Goal: Transaction & Acquisition: Purchase product/service

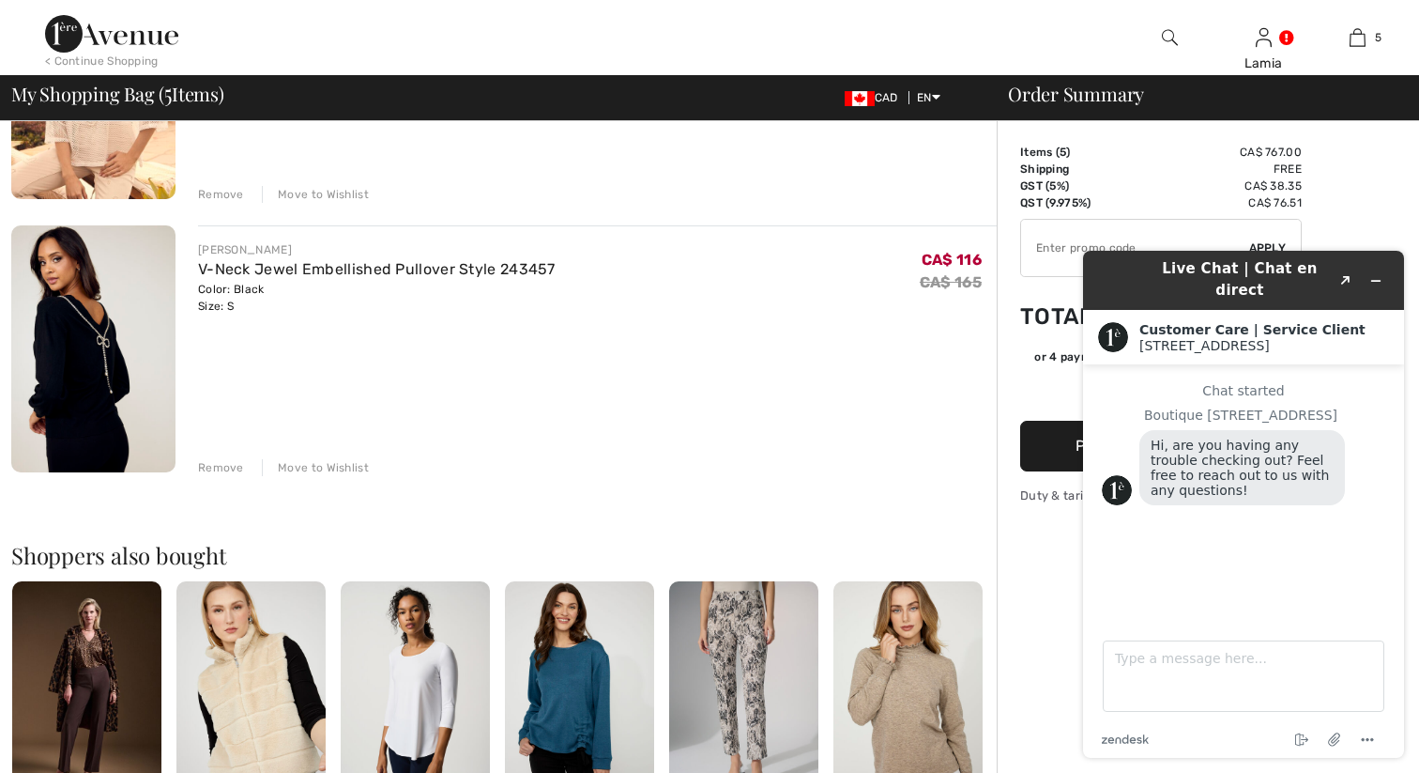
scroll to position [1139, 0]
click at [220, 466] on div "Remove" at bounding box center [221, 468] width 46 height 17
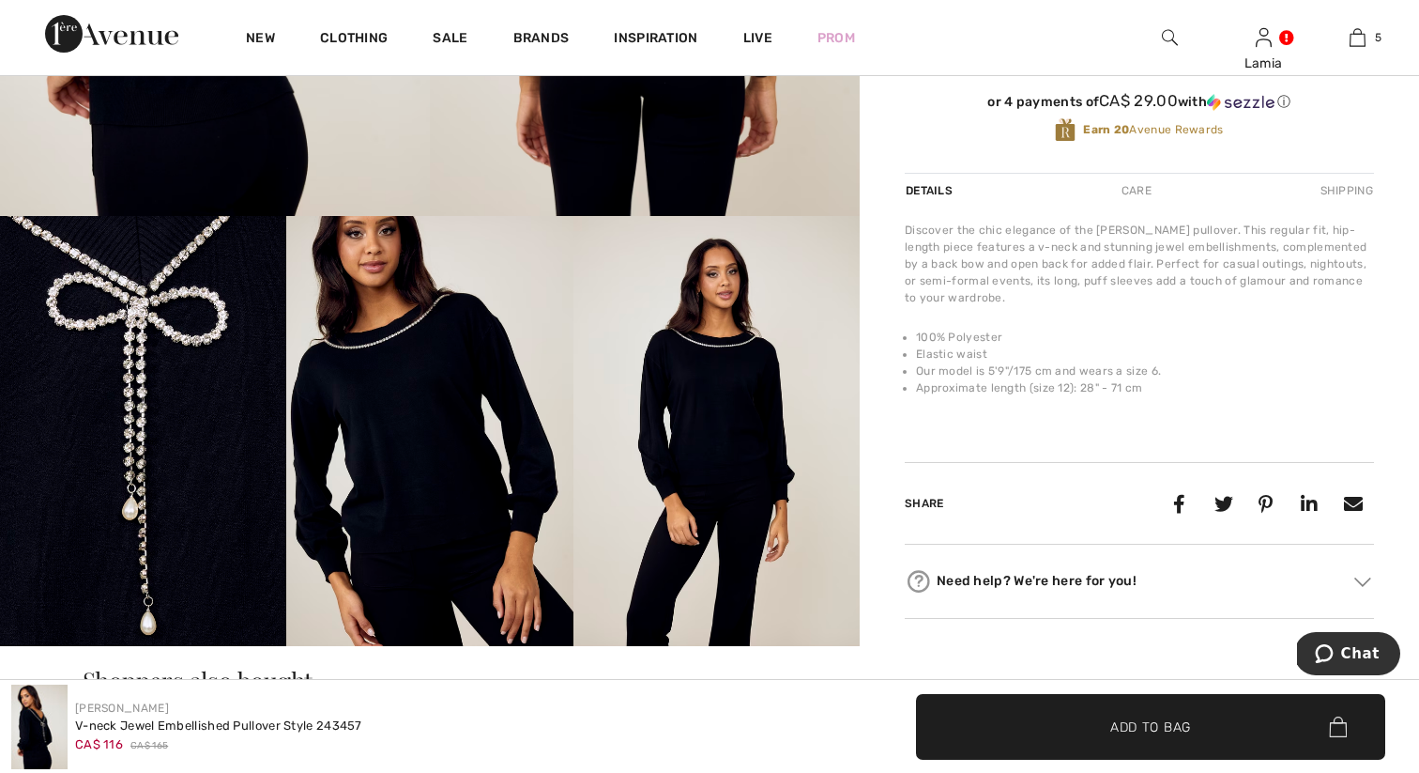
scroll to position [533, 0]
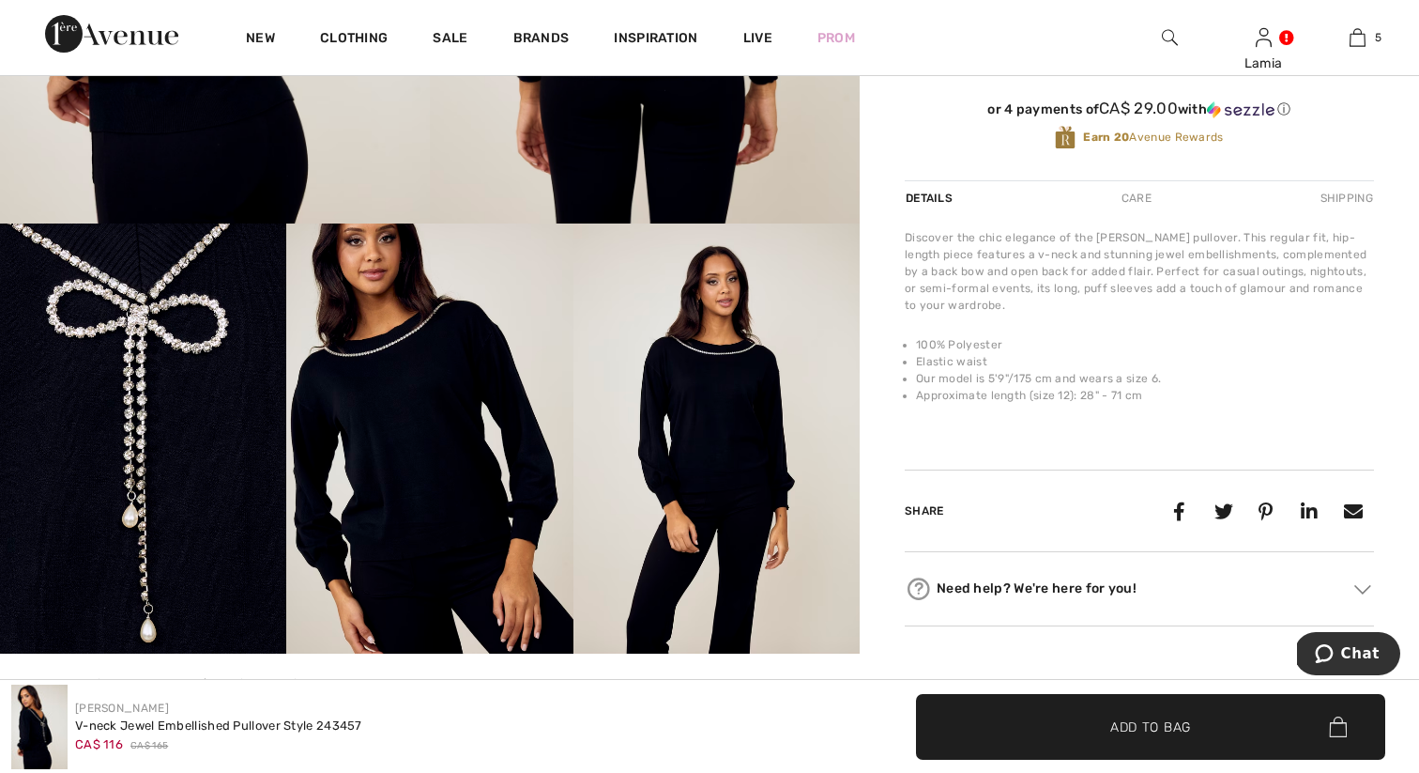
click at [741, 427] on img at bounding box center [717, 438] width 286 height 430
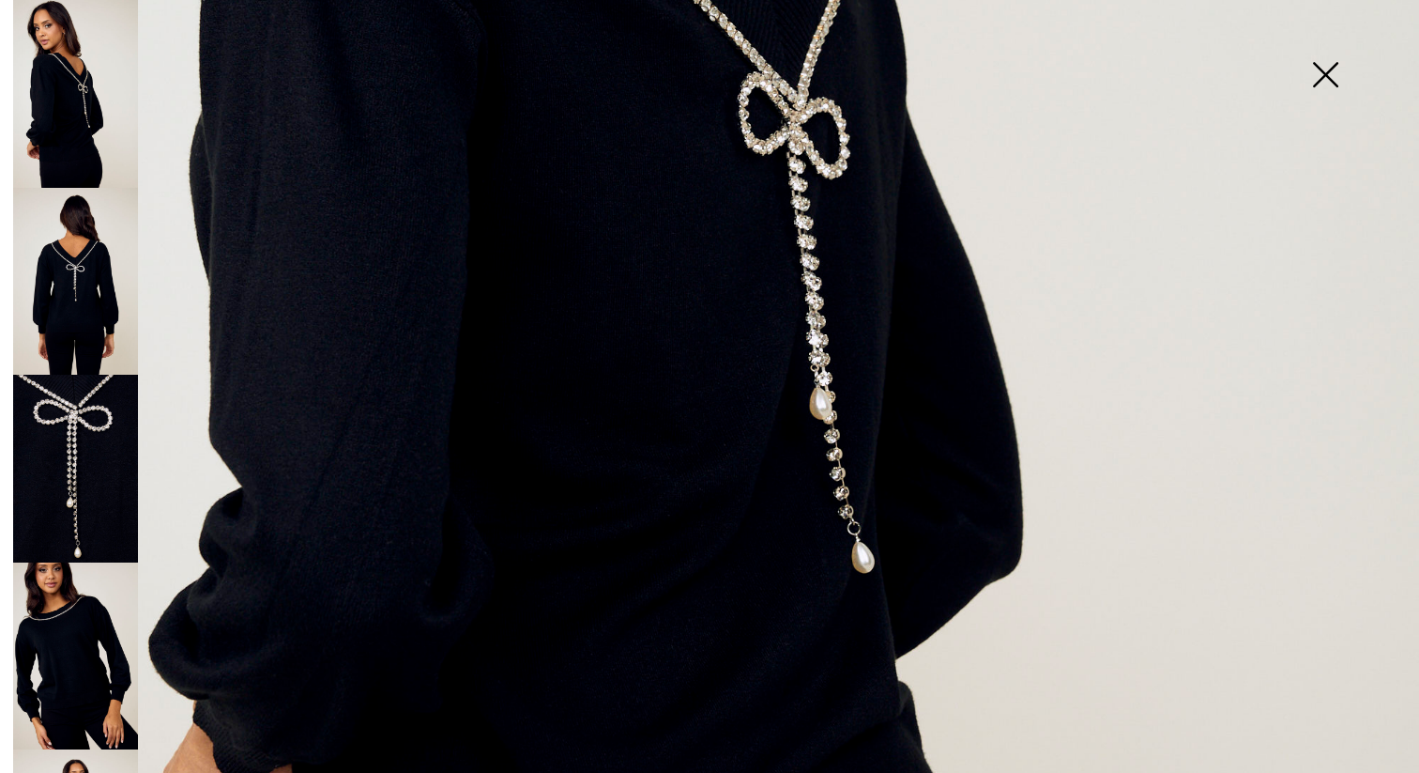
scroll to position [1130, 0]
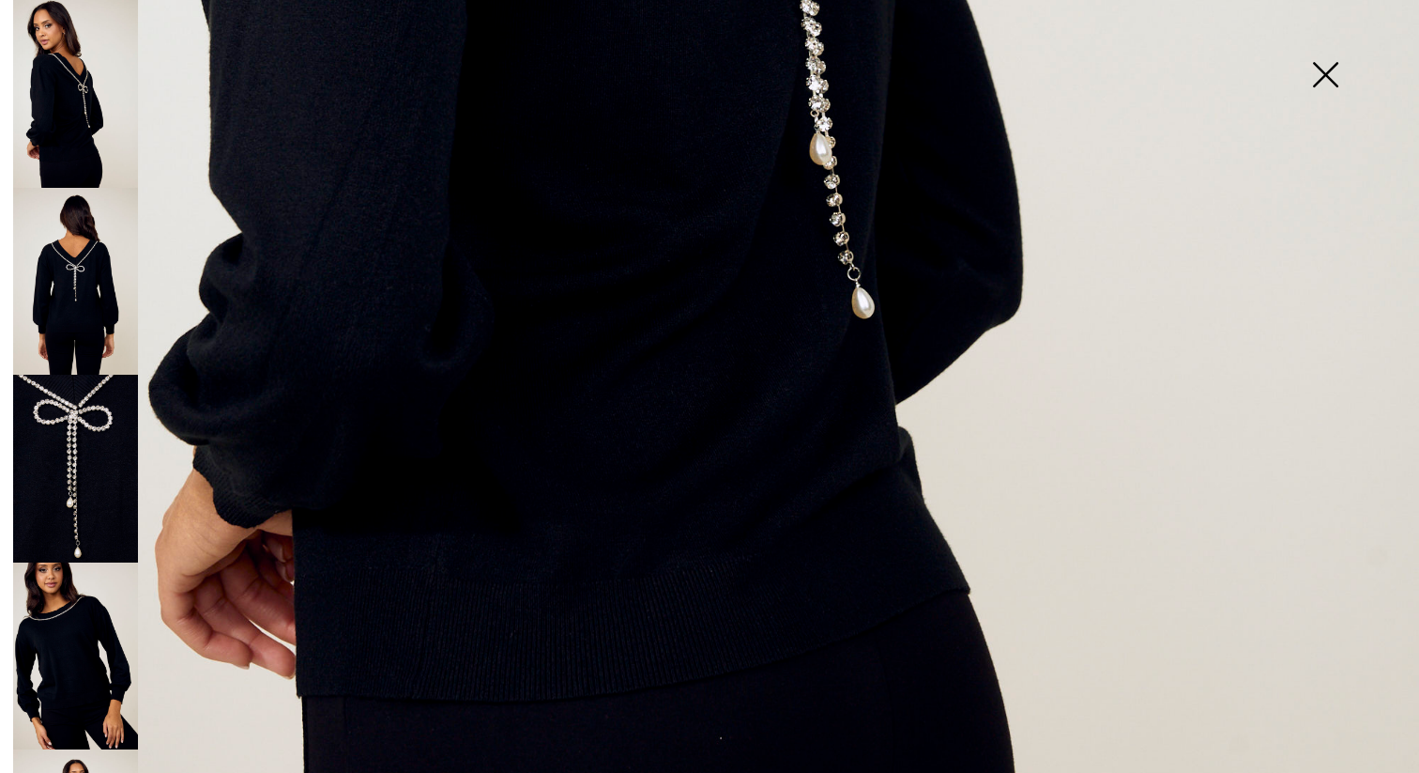
click at [88, 254] on img at bounding box center [75, 282] width 125 height 188
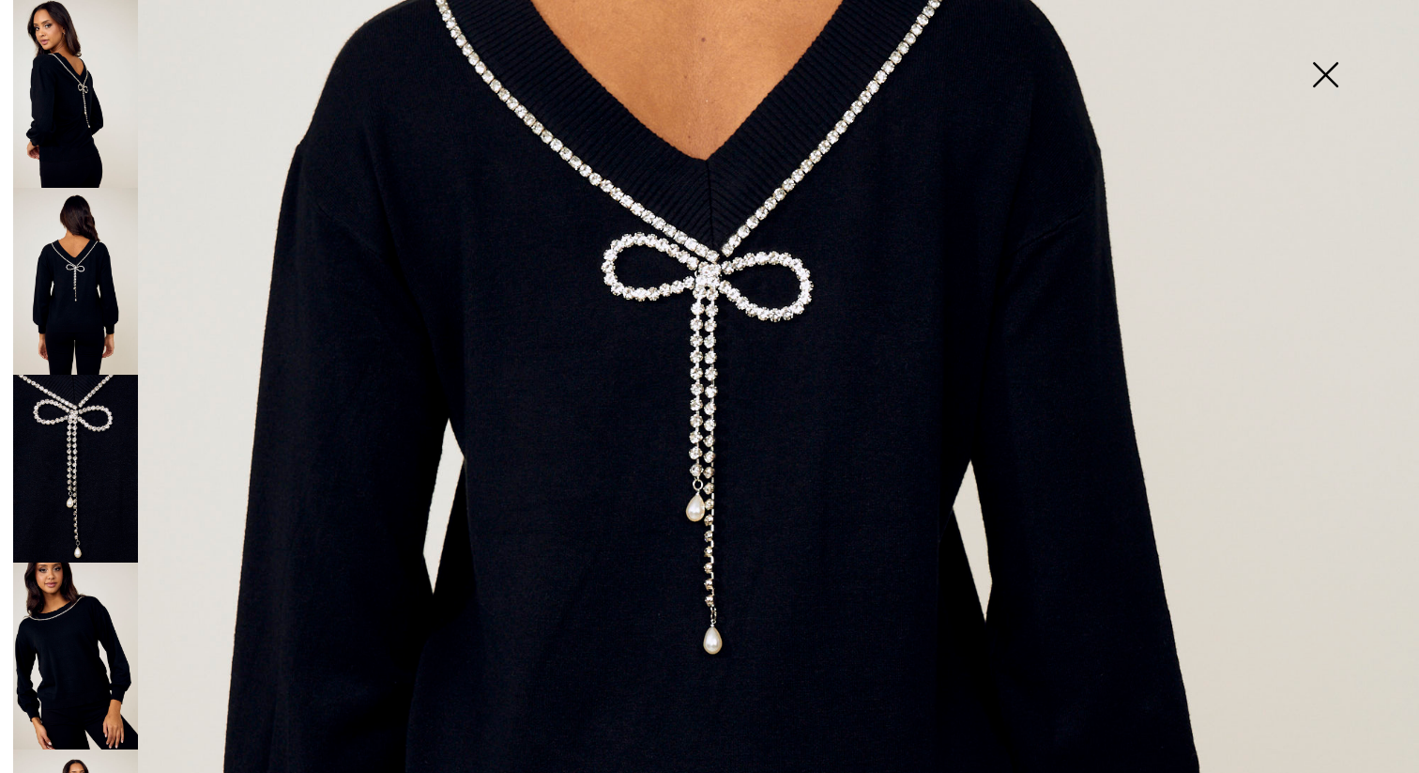
scroll to position [641, 0]
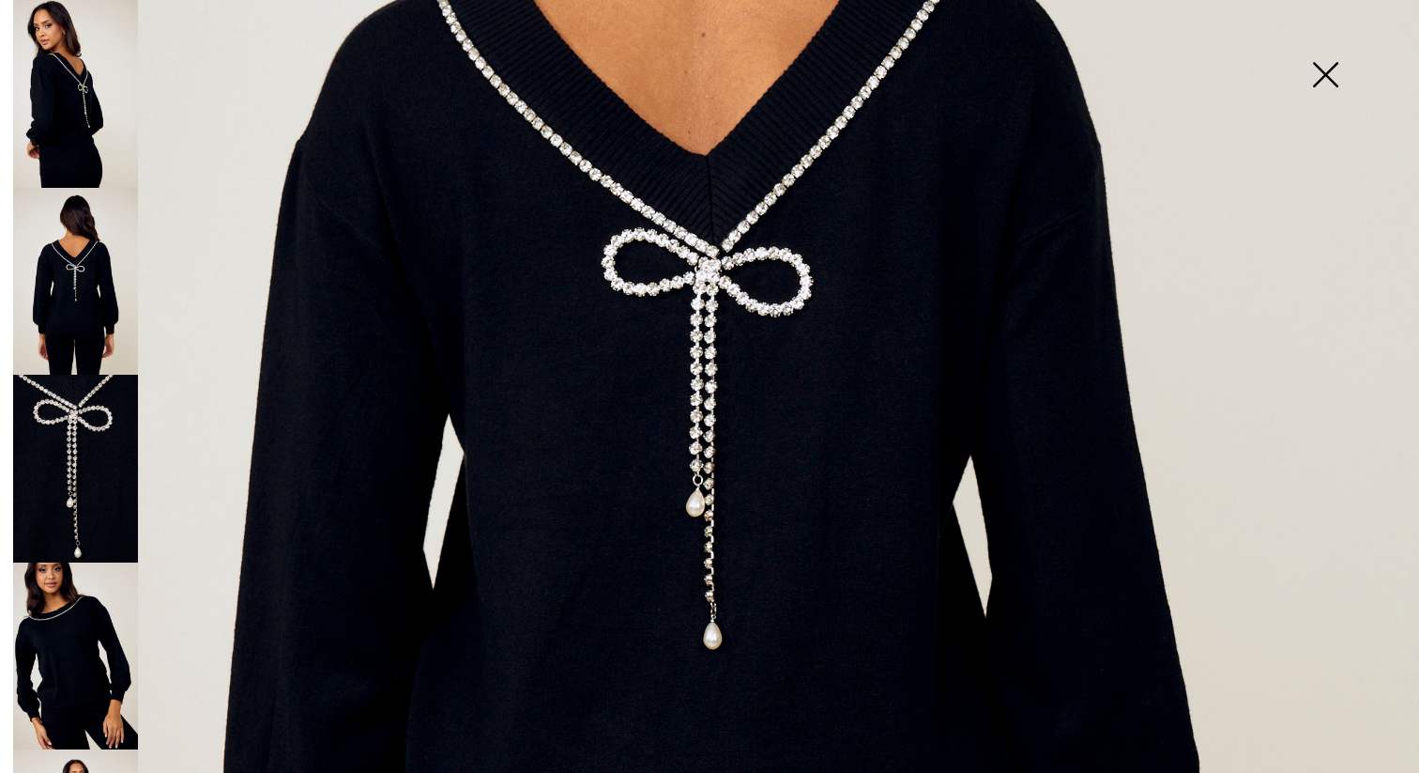
click at [93, 467] on img at bounding box center [75, 469] width 125 height 188
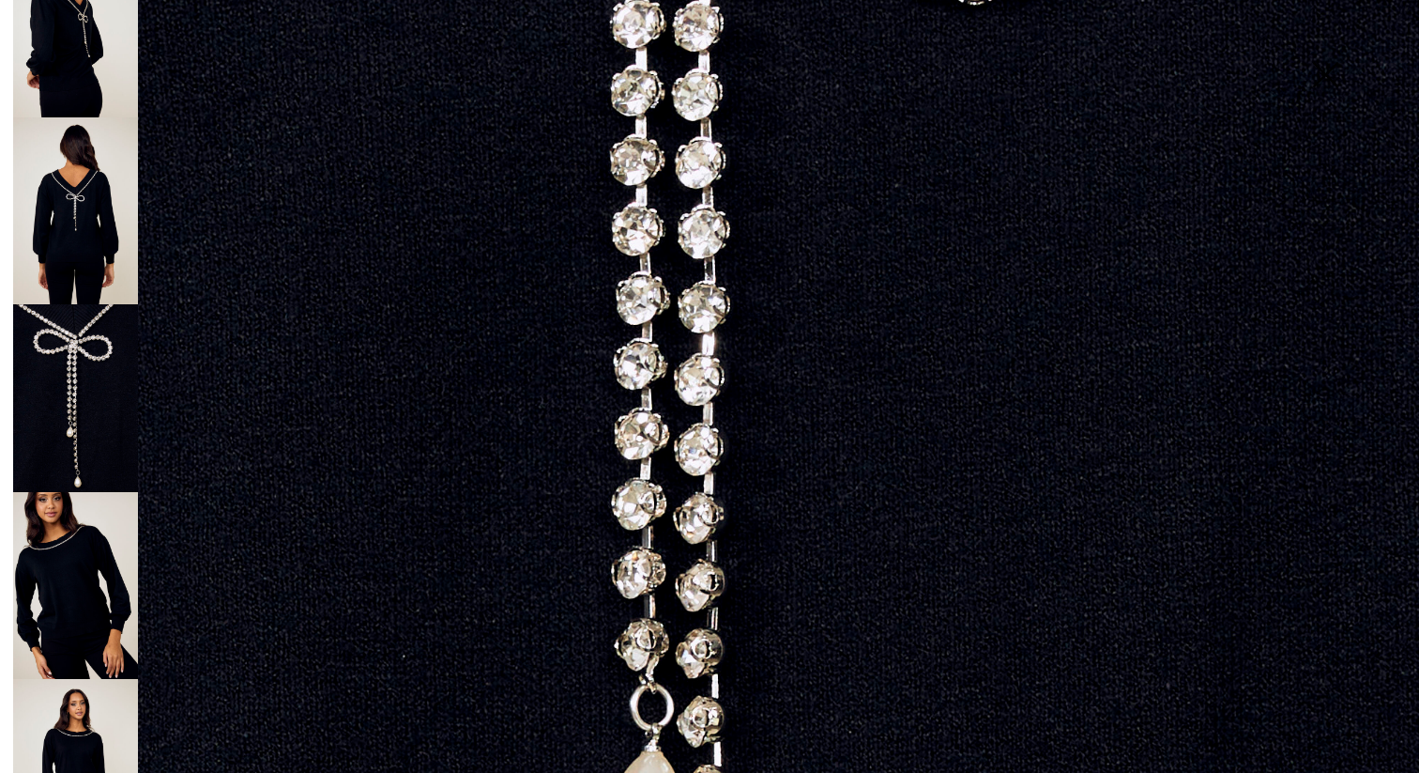
scroll to position [117, 0]
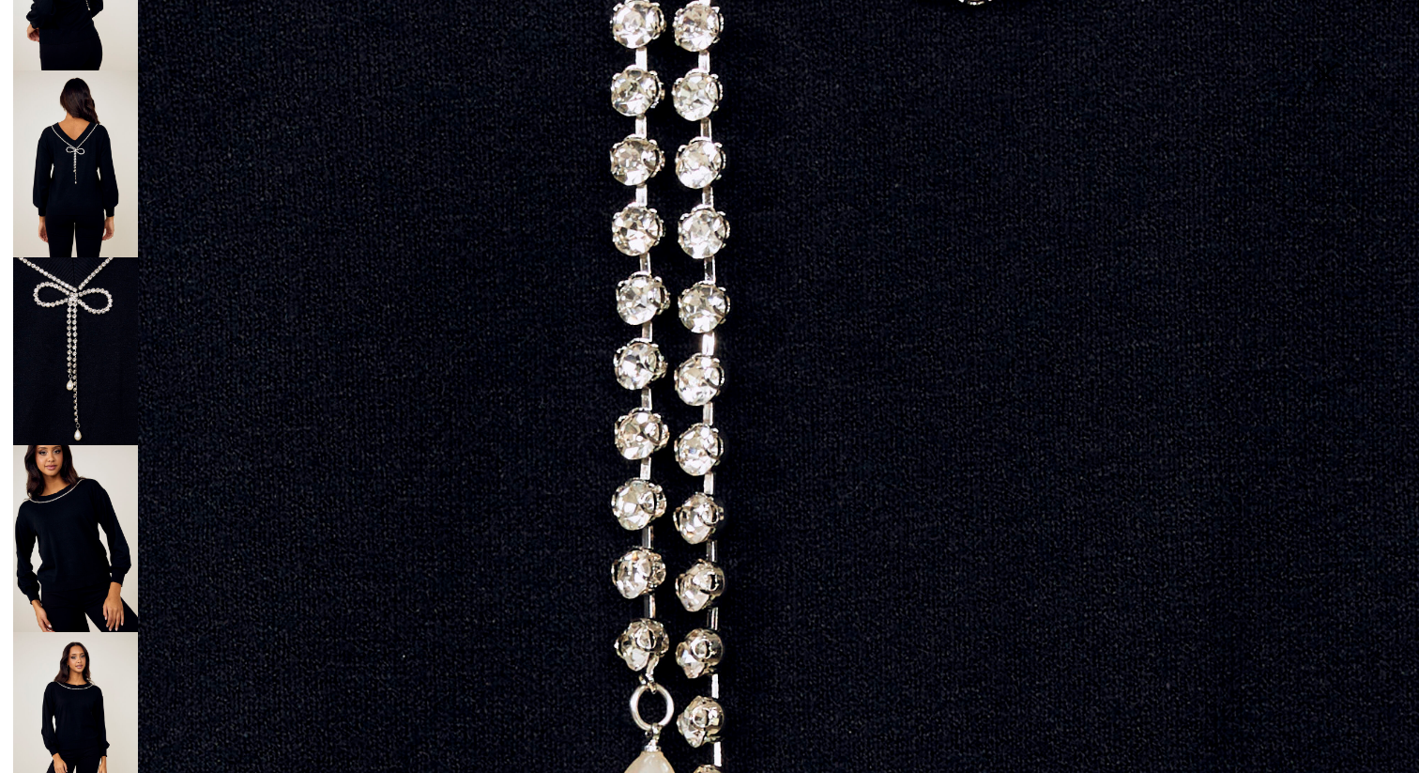
click at [77, 513] on img at bounding box center [75, 539] width 125 height 188
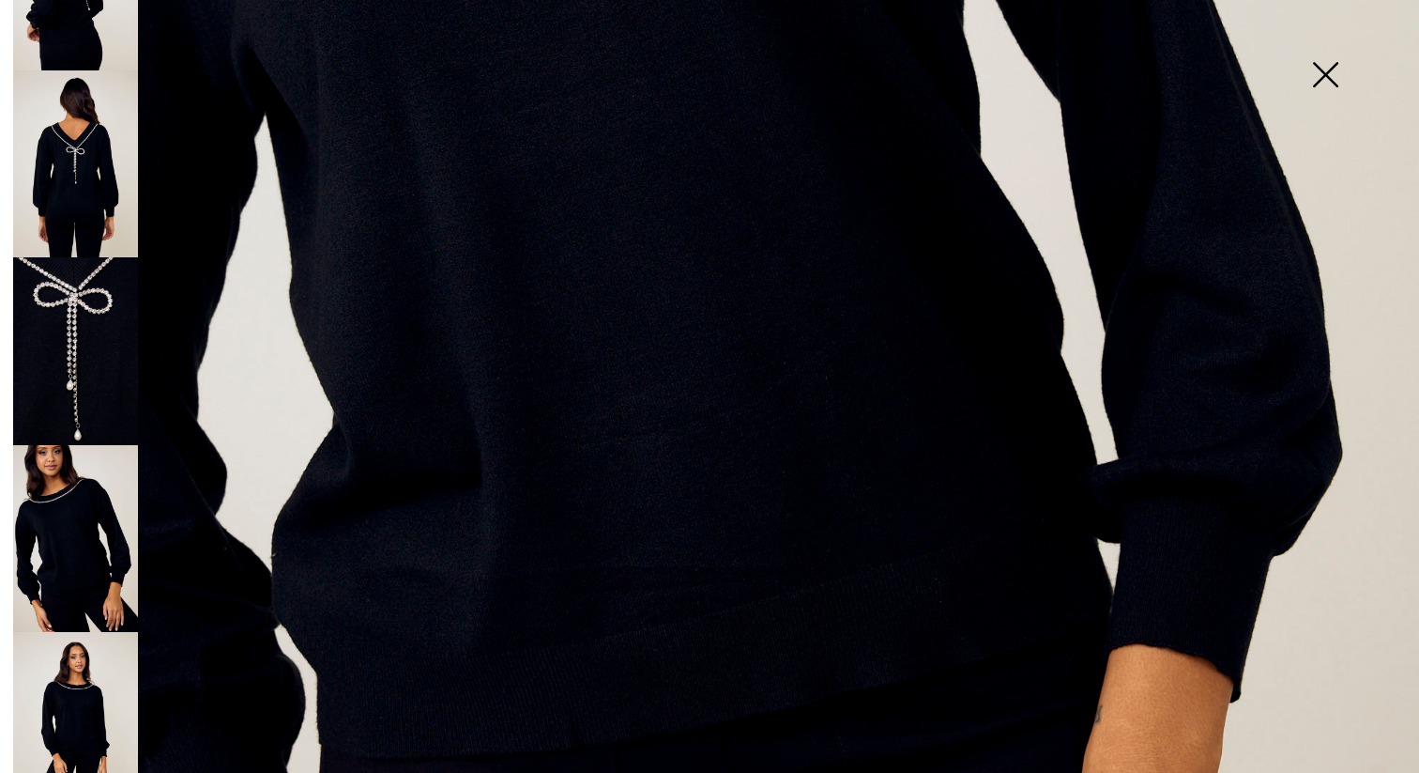
scroll to position [1109, 0]
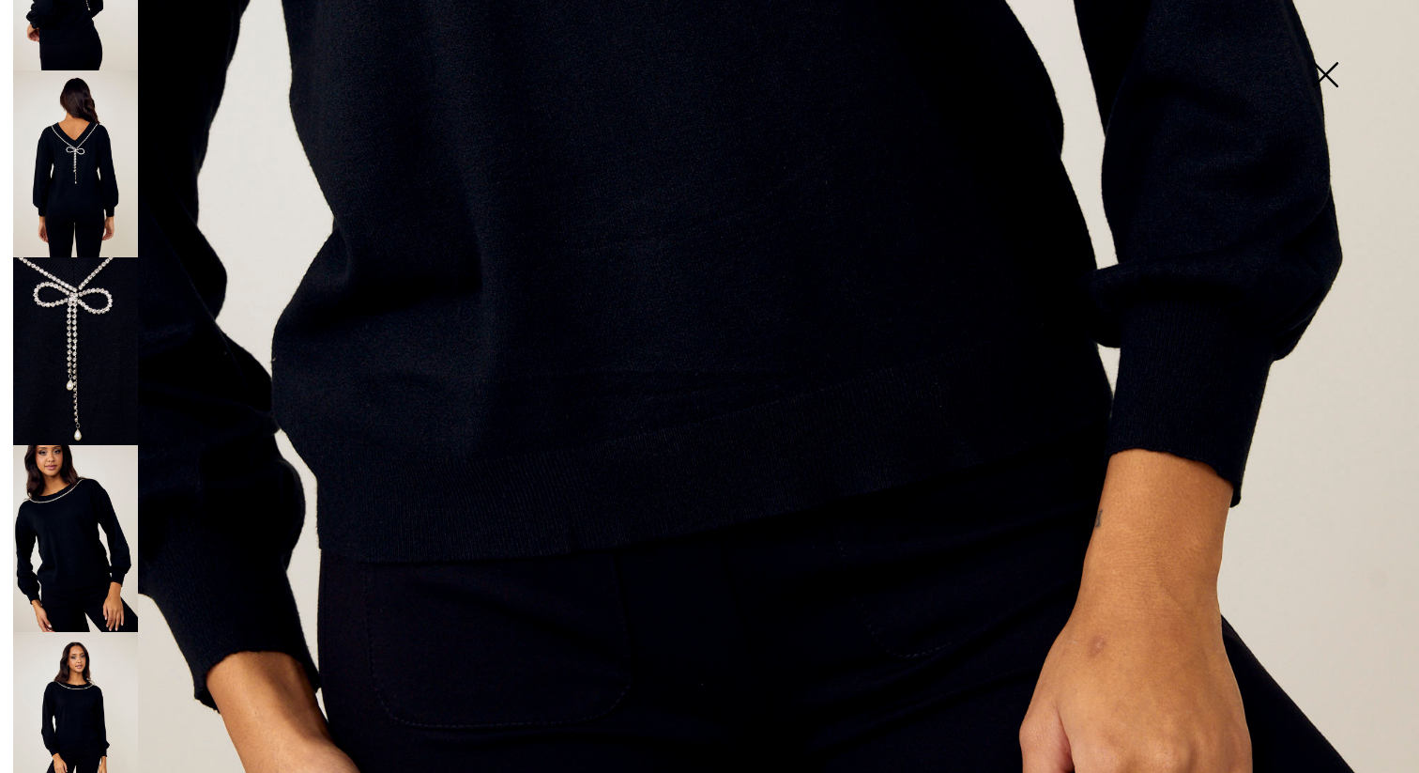
click at [53, 498] on img at bounding box center [75, 539] width 125 height 188
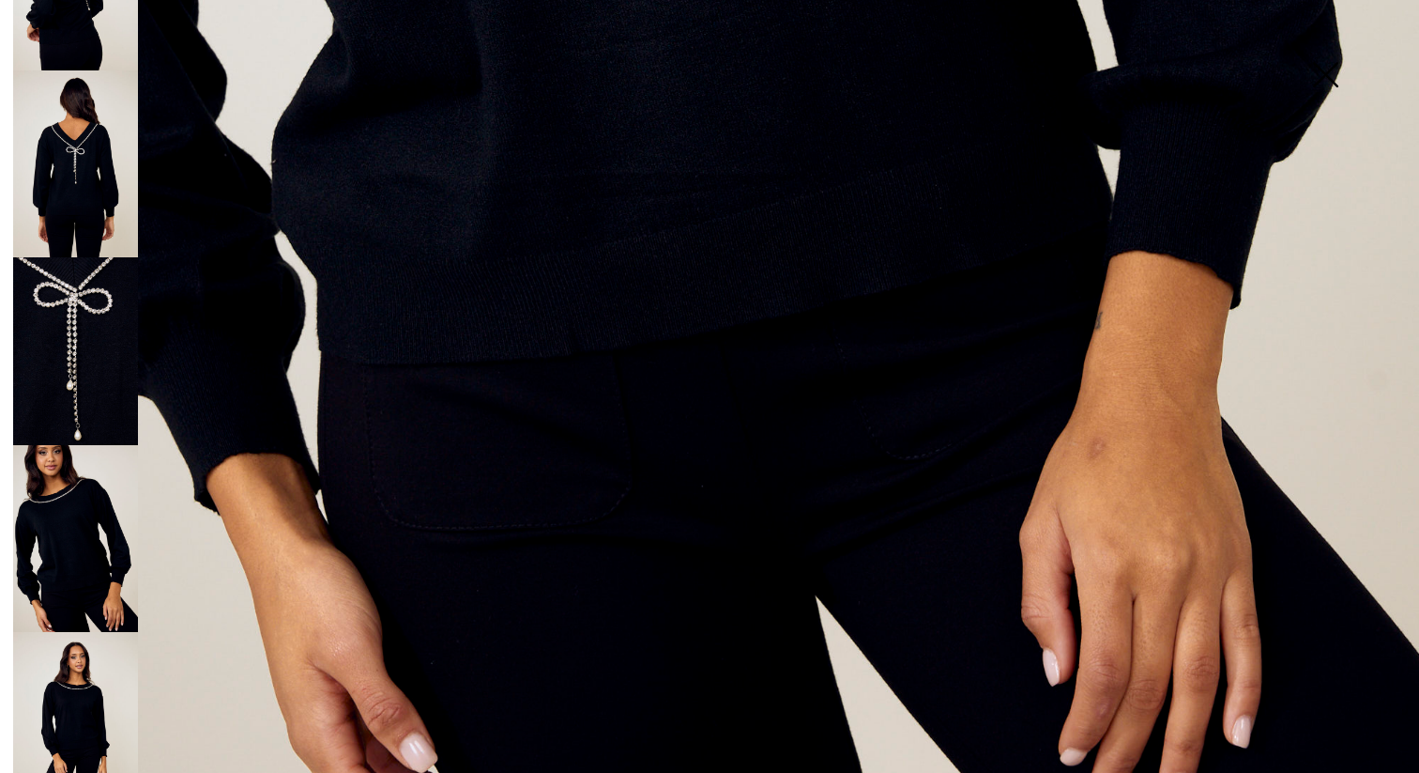
scroll to position [1356, 0]
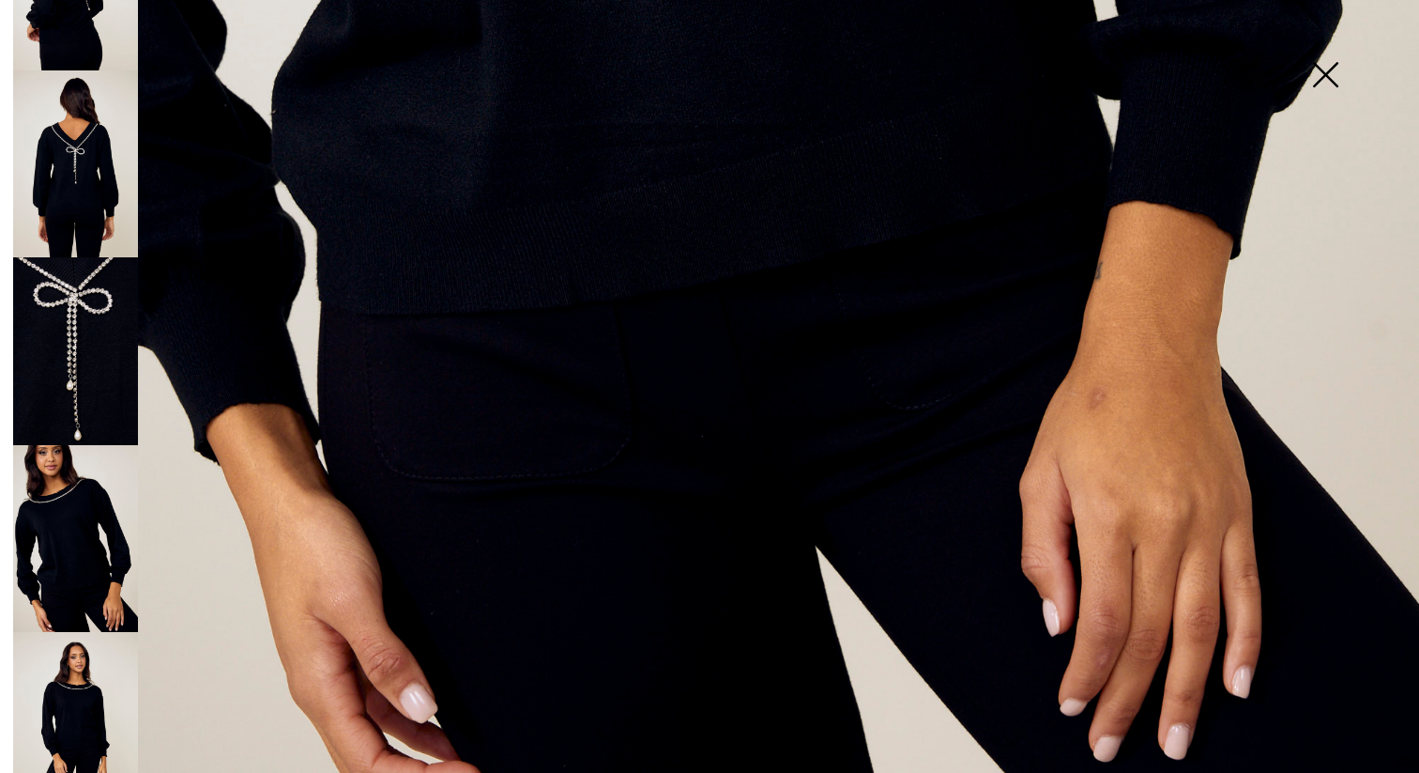
click at [88, 665] on img at bounding box center [75, 726] width 125 height 188
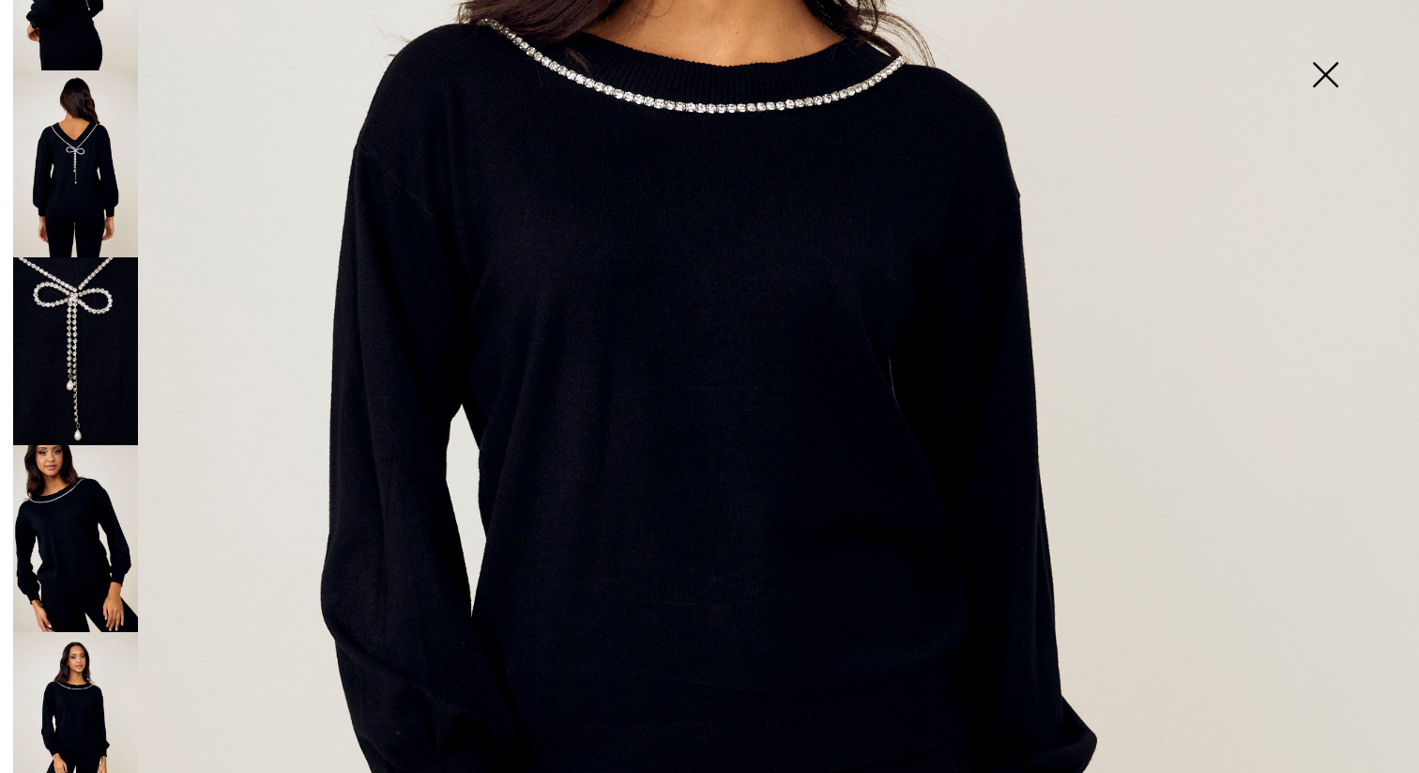
scroll to position [493, 0]
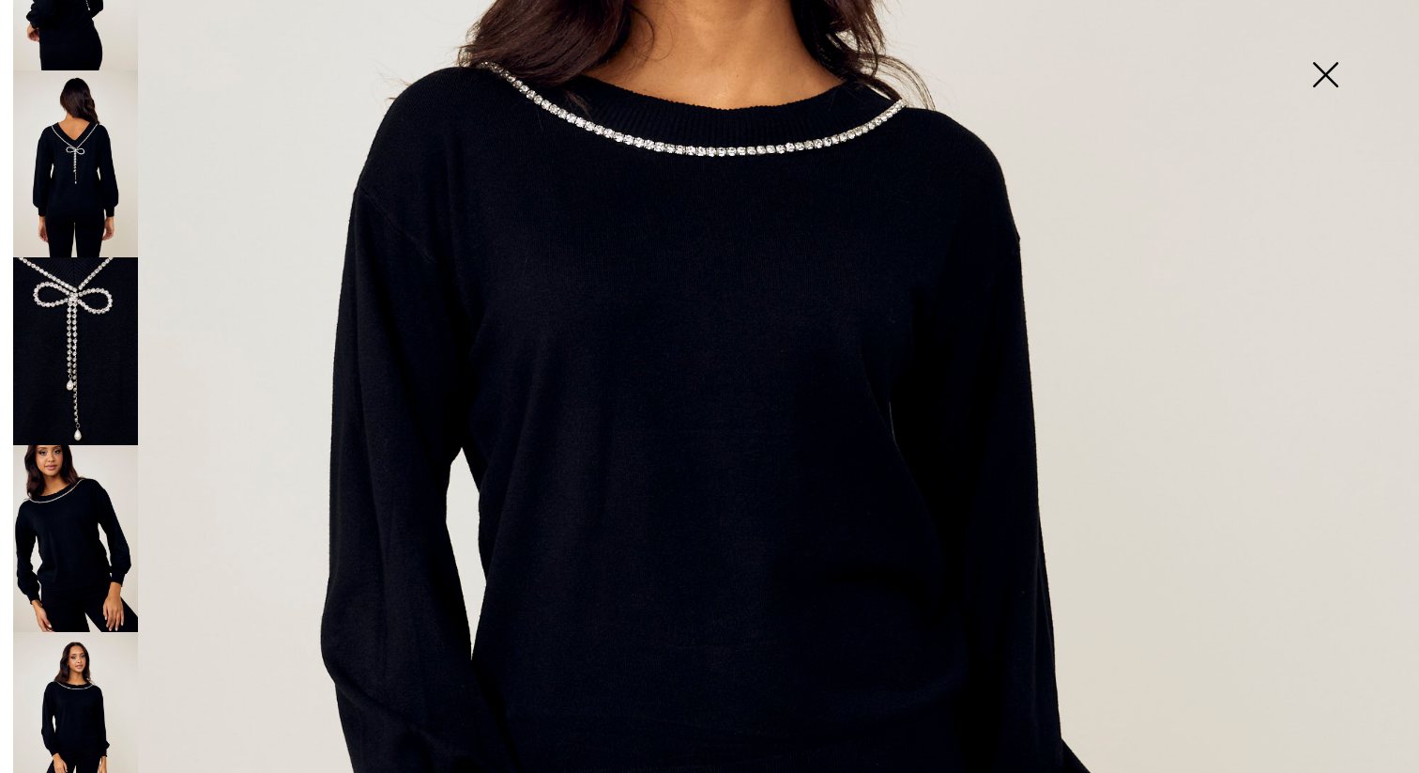
click at [1327, 69] on img at bounding box center [1326, 76] width 94 height 97
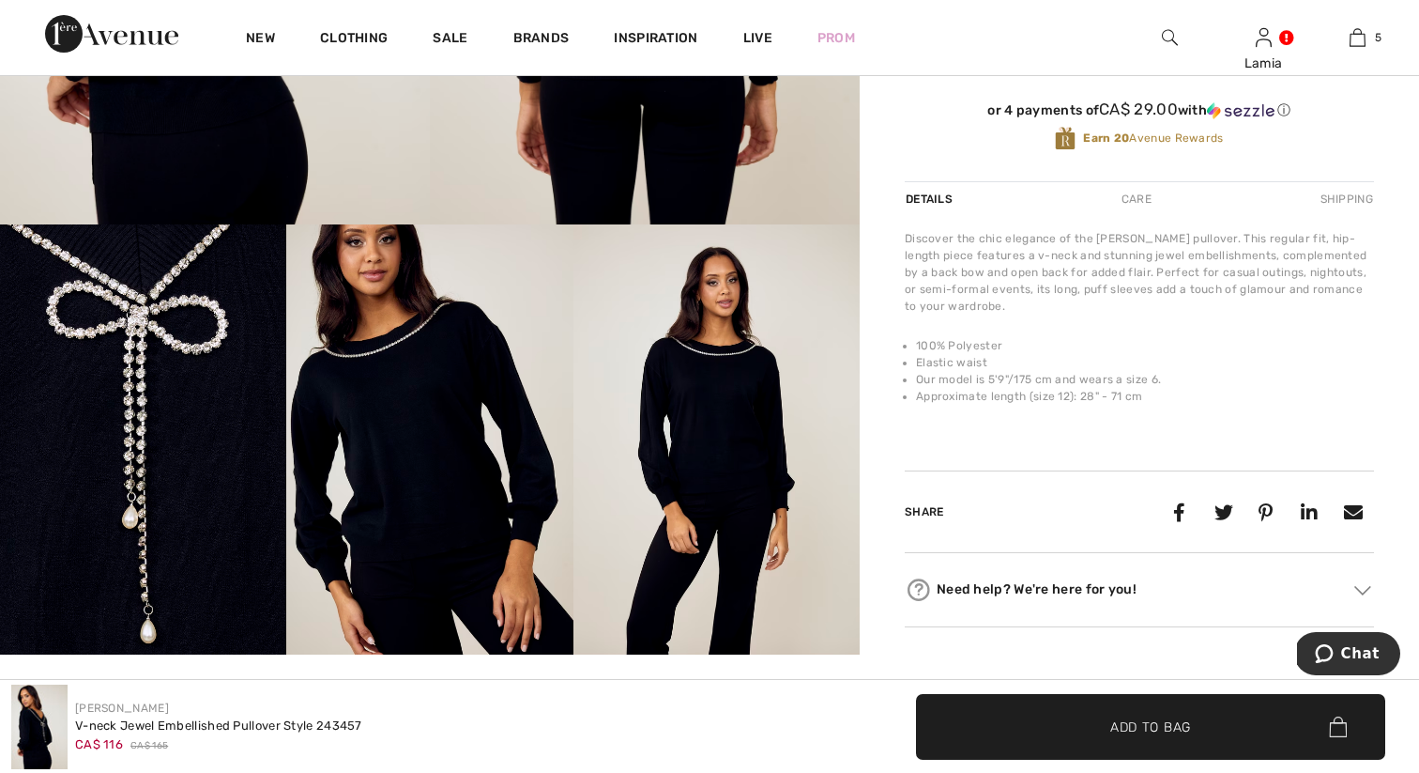
scroll to position [0, 0]
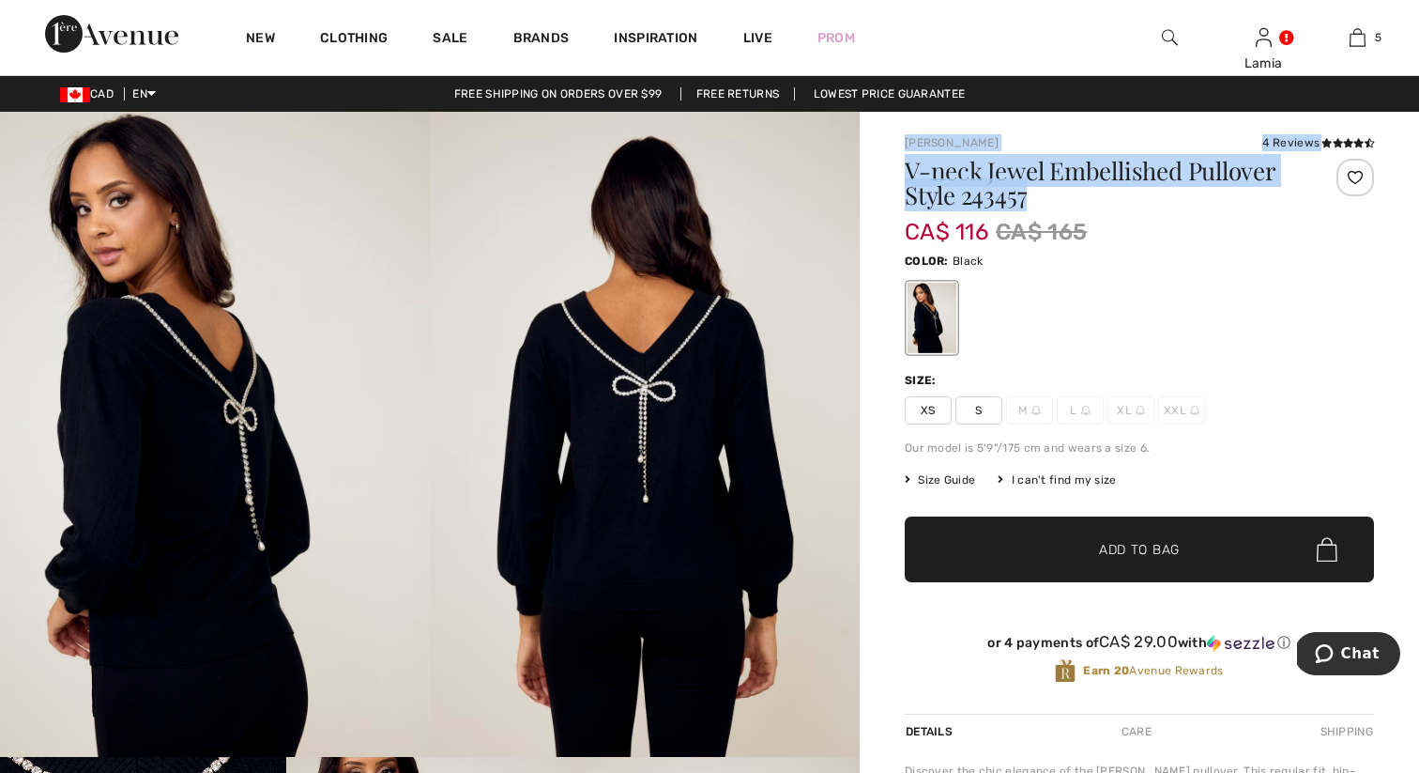
drag, startPoint x: 899, startPoint y: 135, endPoint x: 1041, endPoint y: 192, distance: 152.9
click at [1042, 193] on div "Frank Lyman 4 Reviews 4 Reviews V-neck Jewel Embellished Pullover Style 243457 …" at bounding box center [1139, 660] width 559 height 1097
copy div "Frank Lyman 4 Reviews 4 Reviews V-neck Jewel Embellished Pullover Style 243457"
